Goal: Ask a question

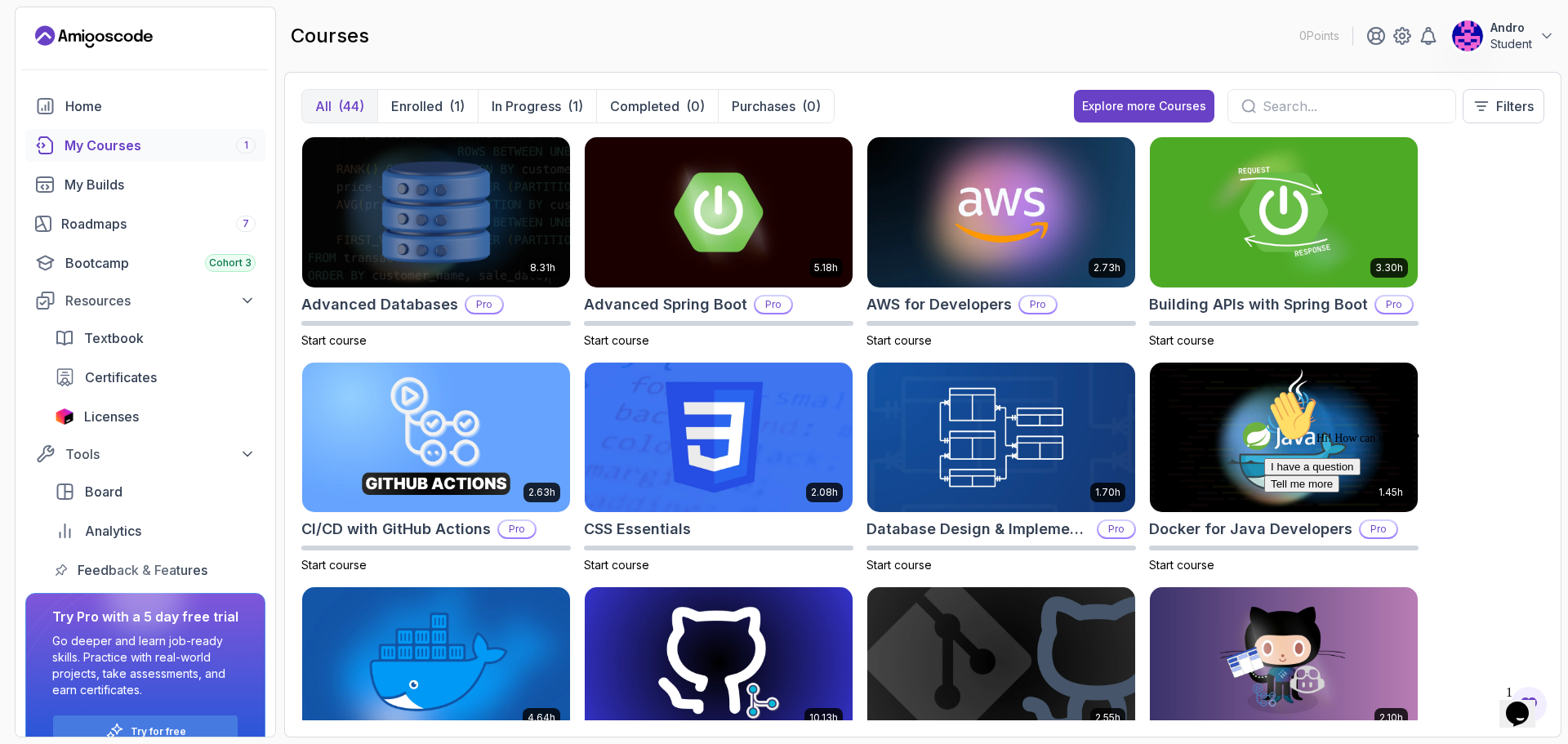
click at [1507, 702] on div "Opens Chat This icon Opens the chat window." at bounding box center [1517, 713] width 26 height 26
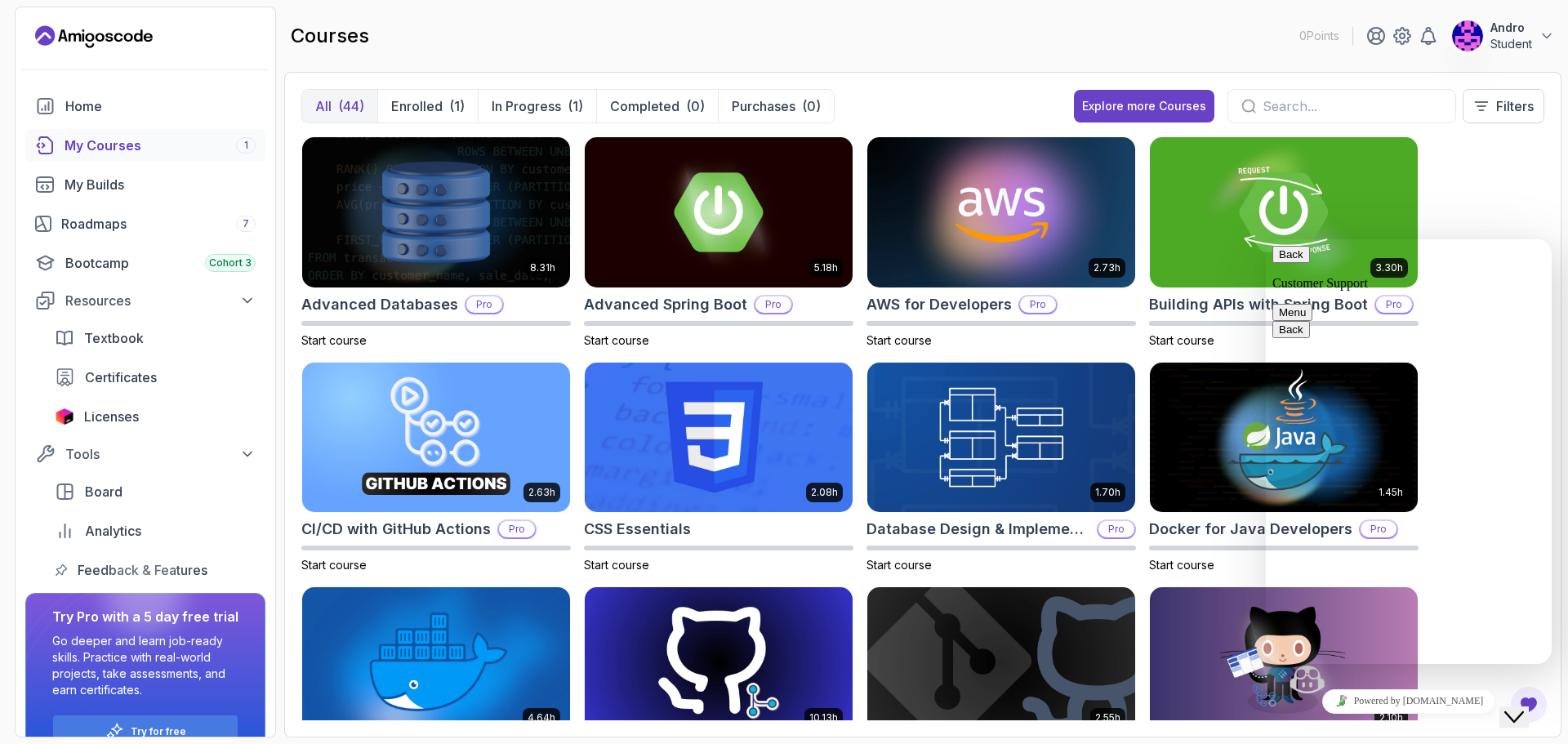
click at [1266, 239] on textarea at bounding box center [1266, 239] width 0 height 0
paste textarea "[URL][DOMAIN_NAME]"
type textarea "[URL][DOMAIN_NAME]"
type textarea "can i"
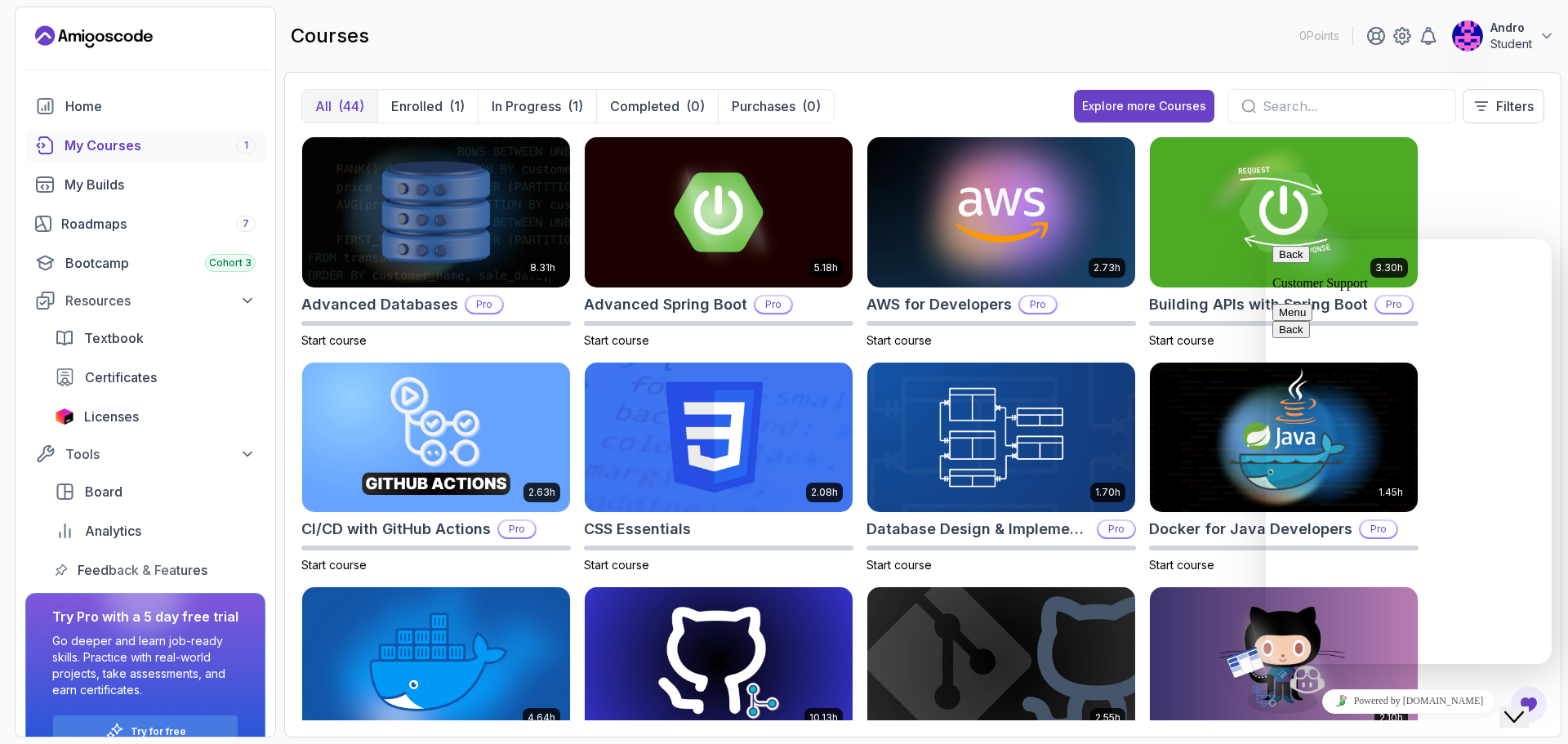
type textarea "can iu"
type textarea "can i still have"
click at [1529, 714] on button "Close Chat This icon closes the chat window." at bounding box center [1514, 717] width 30 height 21
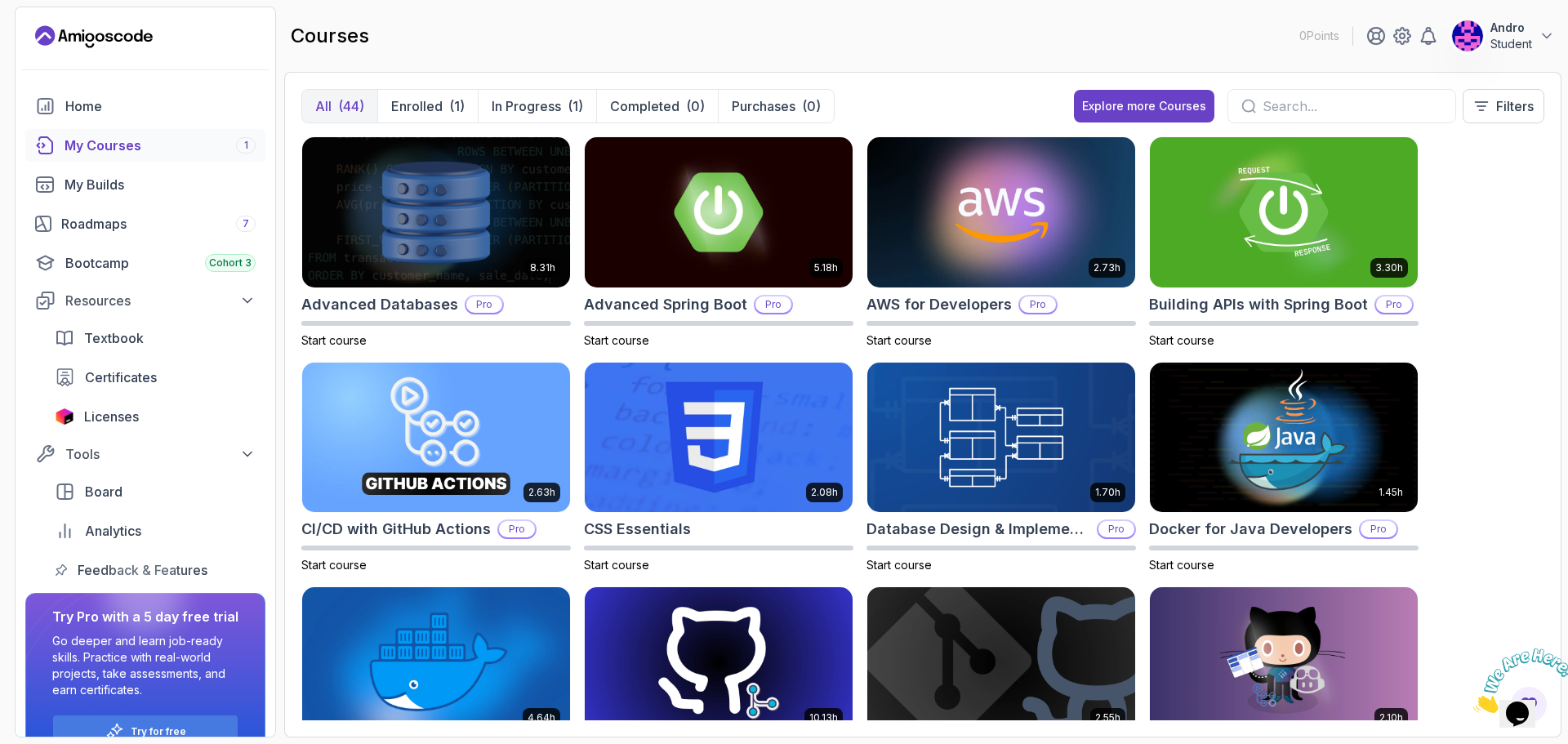
click at [1533, 713] on img at bounding box center [1524, 681] width 101 height 64
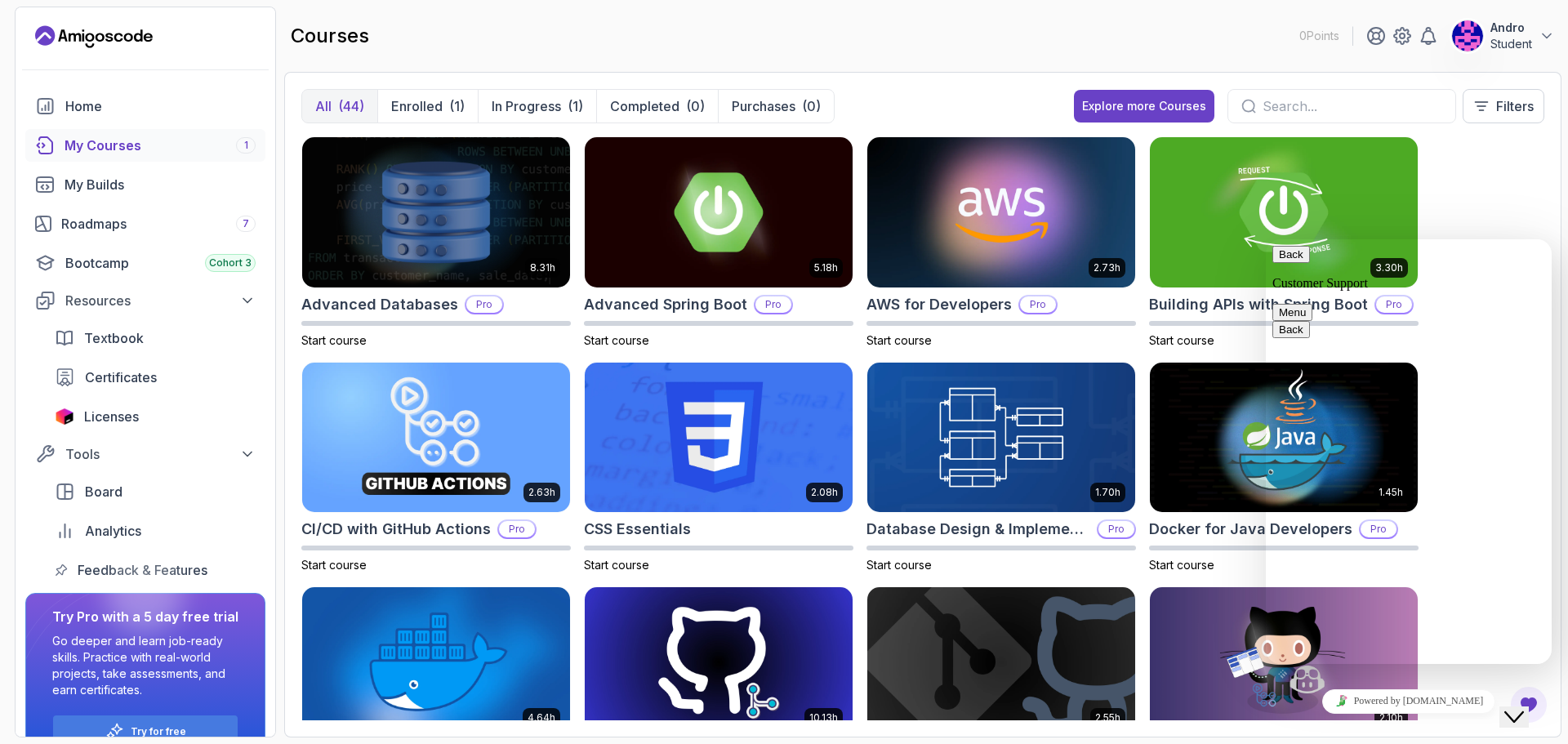
drag, startPoint x: 1566, startPoint y: 752, endPoint x: 1533, endPoint y: 715, distance: 49.6
click at [1529, 715] on button "Close Chat This icon closes the chat window." at bounding box center [1514, 717] width 30 height 21
